Goal: Task Accomplishment & Management: Use online tool/utility

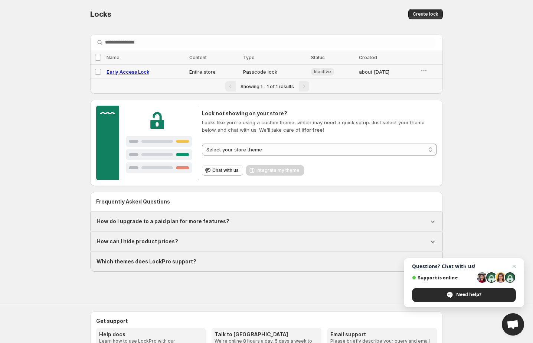
click at [121, 72] on span "Early Access Lock" at bounding box center [128, 72] width 43 height 6
select select "*****"
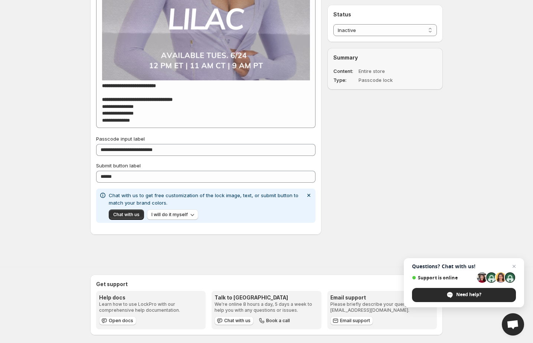
scroll to position [525, 0]
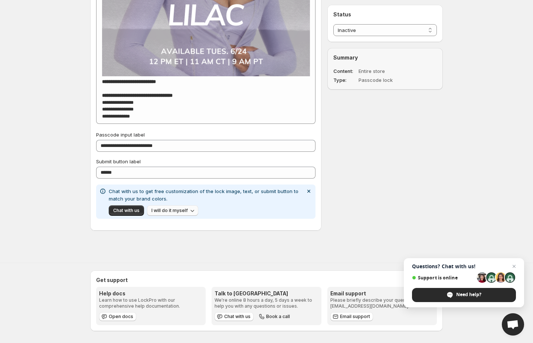
click at [197, 212] on button "I will do it myself" at bounding box center [172, 210] width 51 height 10
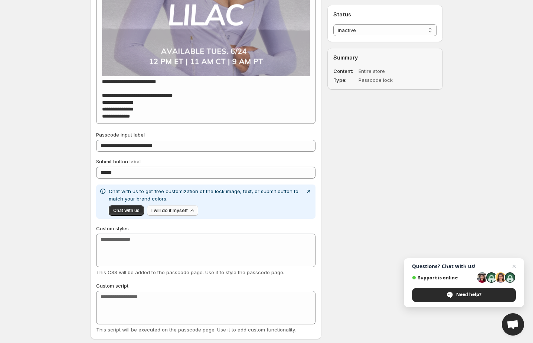
click at [197, 212] on button "I will do it myself" at bounding box center [172, 210] width 51 height 10
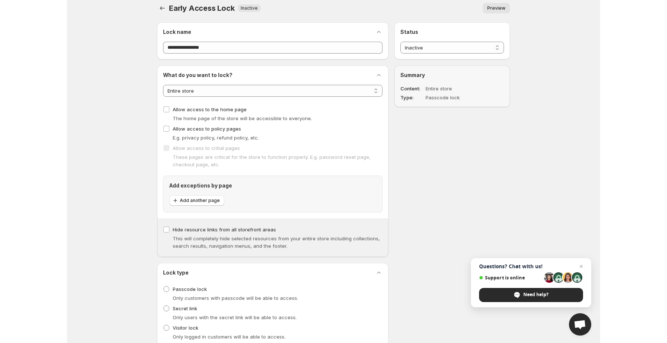
scroll to position [0, 0]
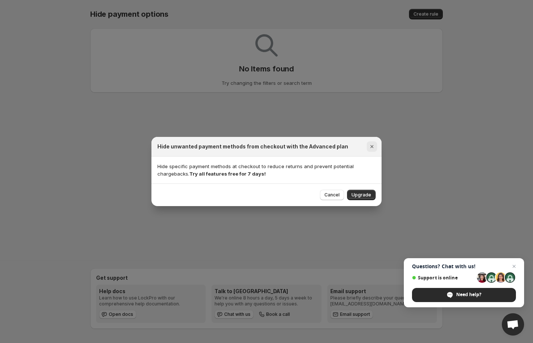
click at [372, 147] on icon "Close" at bounding box center [372, 146] width 7 height 7
